Goal: Leave review/rating

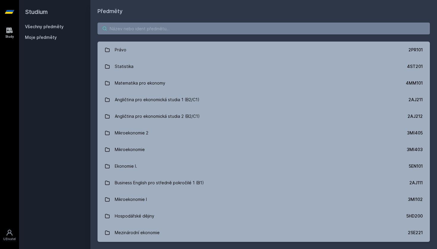
click at [144, 31] on input "search" at bounding box center [263, 29] width 332 height 12
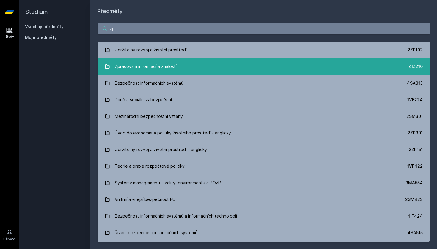
type input "zp"
click at [151, 63] on div "Zpracování informací a znalostí" at bounding box center [146, 67] width 62 height 12
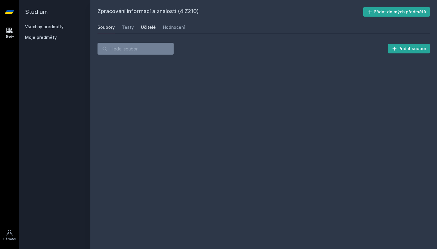
click at [149, 29] on div "Učitelé" at bounding box center [148, 27] width 15 height 6
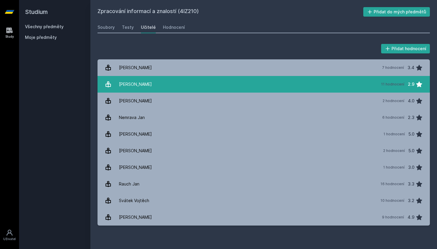
click at [178, 84] on link "[PERSON_NAME] 11 hodnocení 2.9" at bounding box center [263, 84] width 332 height 17
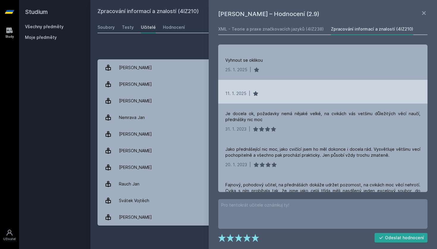
scroll to position [29, 0]
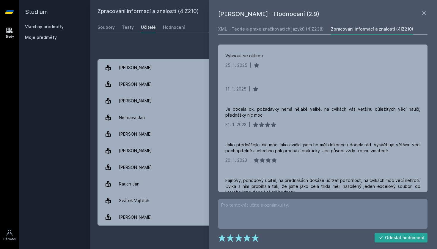
click at [185, 53] on div "Přidat hodnocení" at bounding box center [263, 49] width 332 height 12
click at [424, 13] on icon at bounding box center [424, 13] width 4 height 4
